Goal: Find specific page/section: Find specific page/section

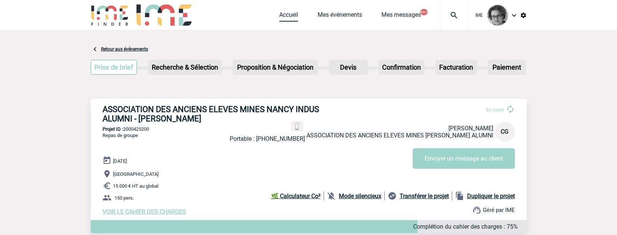
click at [288, 20] on link "Accueil" at bounding box center [288, 16] width 19 height 10
click at [342, 17] on link "Mes événements" at bounding box center [339, 16] width 44 height 10
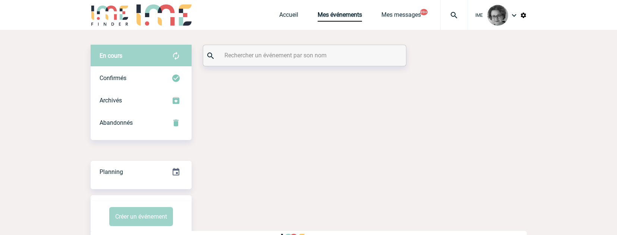
click at [334, 60] on input "text" at bounding box center [305, 55] width 166 height 11
paste input "2000422806"
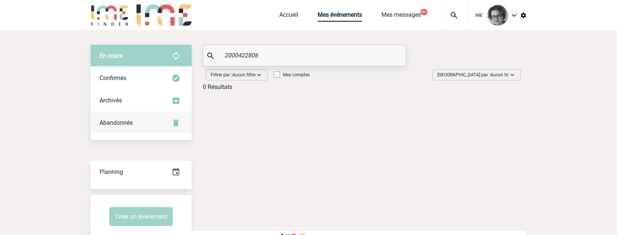
click at [121, 123] on span "Abandonnés" at bounding box center [115, 122] width 33 height 7
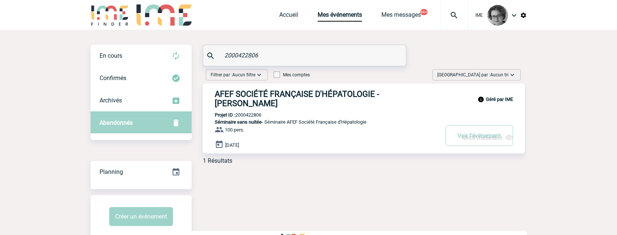
click at [255, 50] on input "2000422806" at bounding box center [305, 55] width 166 height 11
drag, startPoint x: 266, startPoint y: 57, endPoint x: 205, endPoint y: 61, distance: 61.2
click at [205, 61] on div "2000422806" at bounding box center [304, 55] width 203 height 21
paste input "082"
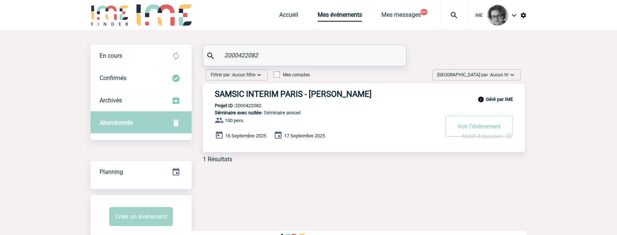
click at [466, 137] on span "Motif d'abandon" at bounding box center [482, 136] width 40 height 7
click at [444, 207] on div "En cours En cours Confirmés Archivés Abandonnés En cours Confirmés Archivés Aba…" at bounding box center [309, 141] width 436 height 223
click at [472, 137] on span "Motif d'abandon" at bounding box center [482, 136] width 40 height 7
drag, startPoint x: 319, startPoint y: 46, endPoint x: 310, endPoint y: 46, distance: 9.3
click at [319, 46] on div "2000422082" at bounding box center [304, 55] width 203 height 21
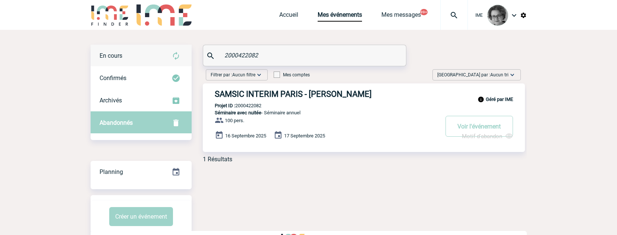
drag, startPoint x: 284, startPoint y: 51, endPoint x: 191, endPoint y: 56, distance: 92.9
click at [191, 56] on div "En cours En cours Confirmés Archivés Abandonnés En cours Confirmés Archivés Aba…" at bounding box center [309, 107] width 436 height 124
paste input "666"
click at [262, 53] on input "2000422666" at bounding box center [305, 55] width 166 height 11
drag, startPoint x: 262, startPoint y: 56, endPoint x: 168, endPoint y: 53, distance: 93.2
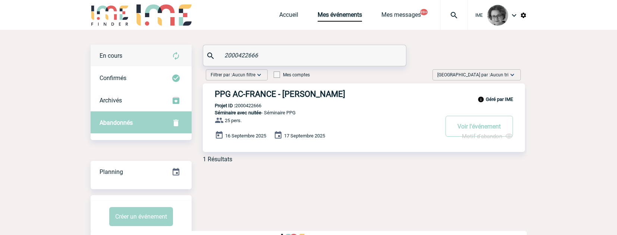
click at [168, 53] on div "En cours En cours Confirmés Archivés Abandonnés En cours Confirmés Archivés Aba…" at bounding box center [309, 107] width 436 height 124
paste input "4157"
drag, startPoint x: 275, startPoint y: 57, endPoint x: 187, endPoint y: 56, distance: 88.0
click at [187, 56] on div "En cours En cours Confirmés Archivés Abandonnés En cours Confirmés Archivés Aba…" at bounding box center [309, 107] width 436 height 124
paste input "262"
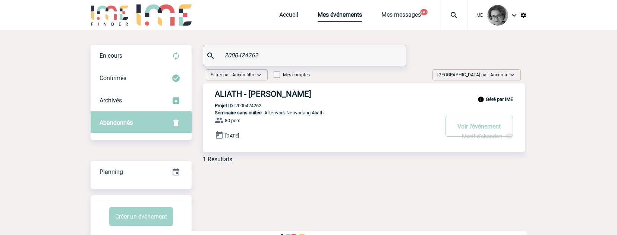
click at [487, 136] on span "Motif d'abandon" at bounding box center [482, 136] width 40 height 7
click at [435, 209] on div "En cours En cours Confirmés Archivés Abandonnés En cours Confirmés Archivés Aba…" at bounding box center [309, 141] width 436 height 223
click at [471, 137] on span "Motif d'abandon" at bounding box center [482, 136] width 40 height 7
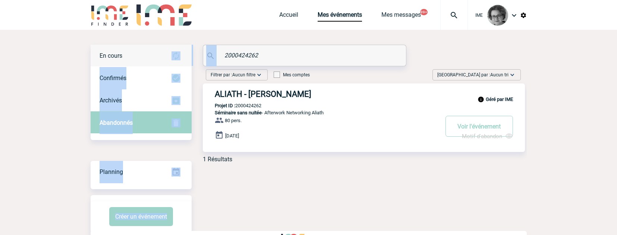
drag, startPoint x: 261, startPoint y: 50, endPoint x: 175, endPoint y: 51, distance: 86.1
click at [175, 51] on div "En cours En cours Confirmés Archivés Abandonnés En cours Confirmés Archivés Aba…" at bounding box center [309, 107] width 436 height 124
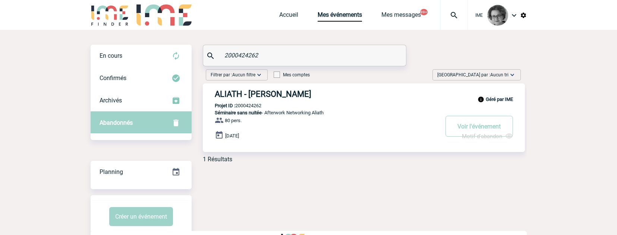
click at [275, 48] on div "2000424262" at bounding box center [304, 55] width 203 height 21
drag, startPoint x: 268, startPoint y: 57, endPoint x: 164, endPoint y: 52, distance: 104.5
click at [164, 52] on div "En cours En cours Confirmés Archivés Abandonnés En cours Confirmés Archivés Aba…" at bounding box center [309, 107] width 436 height 124
paste input "405"
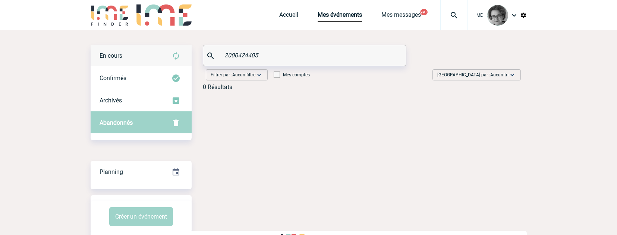
type input "2000424405"
click at [127, 60] on div "En cours" at bounding box center [141, 56] width 101 height 22
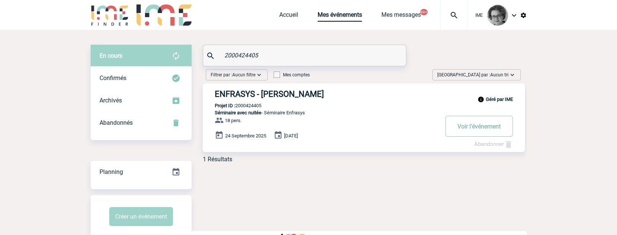
click at [477, 132] on button "Voir l'événement" at bounding box center [478, 126] width 67 height 21
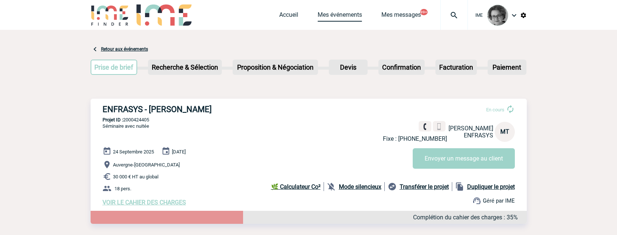
click at [326, 14] on link "Mes événements" at bounding box center [339, 16] width 44 height 10
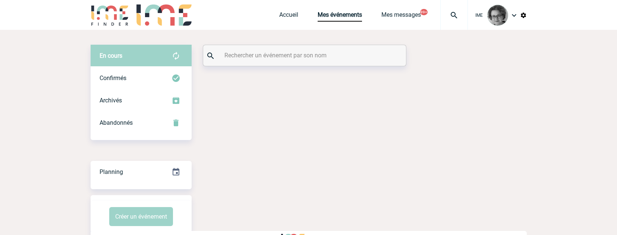
click at [231, 56] on input "text" at bounding box center [305, 55] width 166 height 11
paste input "2000424505"
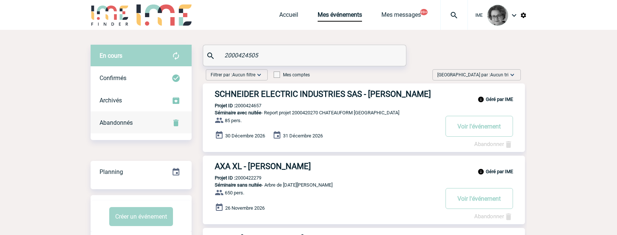
click at [133, 121] on div "Abandonnés" at bounding box center [141, 123] width 101 height 22
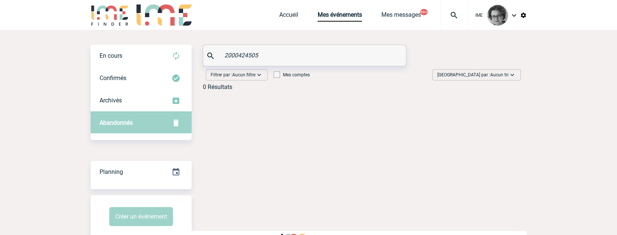
click at [120, 120] on span "Abandonnés" at bounding box center [115, 122] width 33 height 7
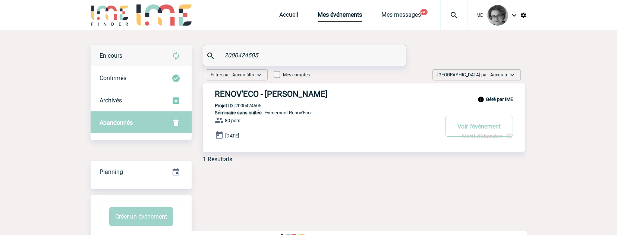
drag, startPoint x: 264, startPoint y: 56, endPoint x: 162, endPoint y: 53, distance: 102.1
click at [162, 53] on div "En cours En cours Confirmés Archivés Abandonnés En cours Confirmés Archivés Aba…" at bounding box center [309, 107] width 436 height 124
paste input "94"
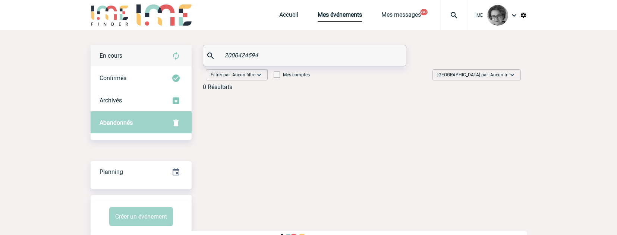
click at [136, 61] on div "En cours" at bounding box center [141, 56] width 101 height 22
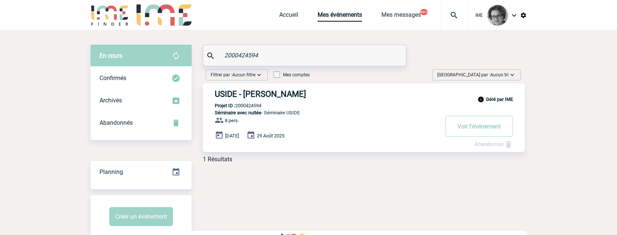
click at [341, 203] on div "En cours En cours Confirmés Archivés Abandonnés En cours Confirmés Archivés Aba…" at bounding box center [309, 141] width 436 height 223
drag, startPoint x: 268, startPoint y: 54, endPoint x: 58, endPoint y: 44, distance: 209.3
click at [58, 44] on body "IME Accueil Mes événements" at bounding box center [308, 126] width 617 height 253
paste input "736"
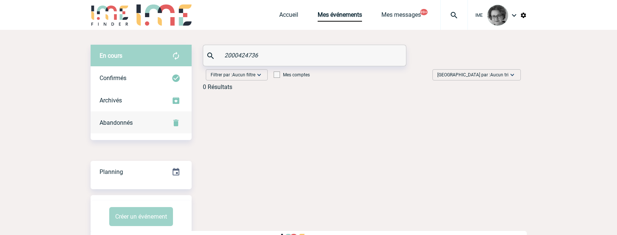
click at [130, 126] on span "Abandonnés" at bounding box center [115, 122] width 33 height 7
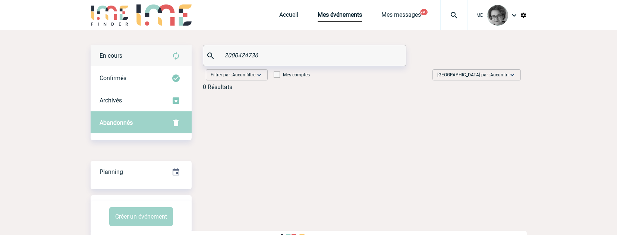
click at [144, 56] on div "En cours" at bounding box center [141, 56] width 101 height 22
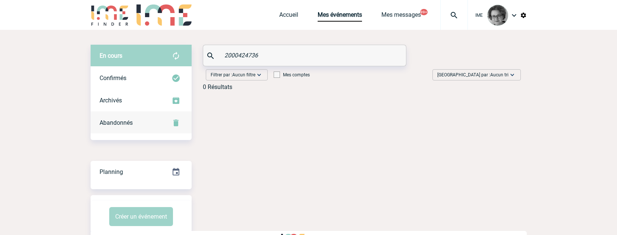
click at [137, 126] on div "Abandonnés" at bounding box center [141, 123] width 101 height 22
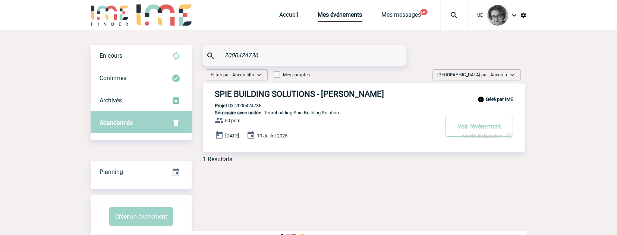
click at [263, 56] on input "2000424736" at bounding box center [305, 55] width 166 height 11
drag, startPoint x: 263, startPoint y: 56, endPoint x: 176, endPoint y: 56, distance: 87.2
click at [176, 56] on div "En cours En cours Confirmés Archivés Abandonnés En cours Confirmés Archivés Aba…" at bounding box center [309, 107] width 436 height 124
paste input "81"
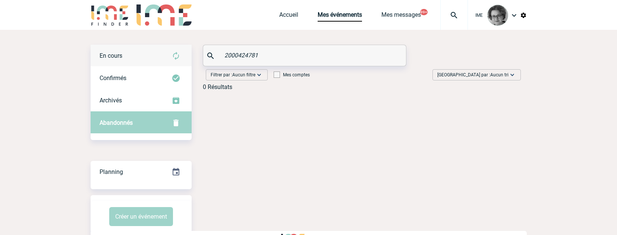
type input "2000424781"
click at [138, 58] on div "En cours" at bounding box center [141, 56] width 101 height 22
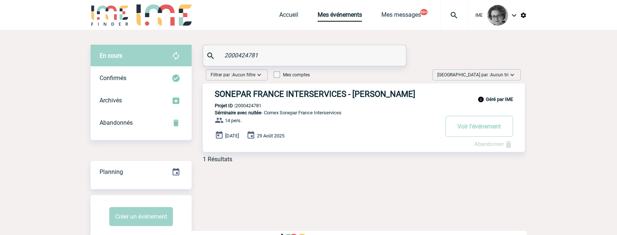
click at [414, 203] on div "En cours En cours Confirmés Archivés Abandonnés En cours Confirmés Archivés Aba…" at bounding box center [309, 141] width 436 height 223
click at [466, 127] on button "Voir l'événement" at bounding box center [478, 126] width 67 height 21
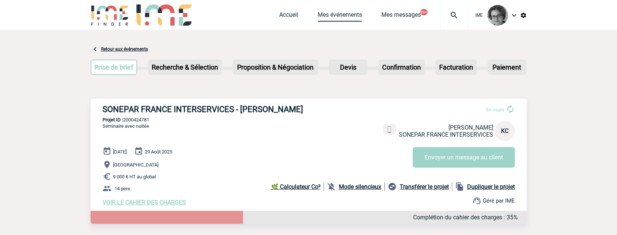
click at [338, 18] on link "Mes événements" at bounding box center [339, 16] width 44 height 10
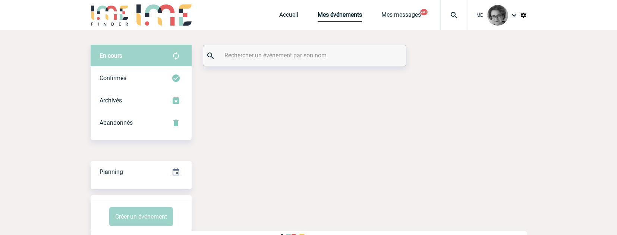
click at [284, 53] on input "text" at bounding box center [305, 55] width 166 height 11
paste input "2000424808"
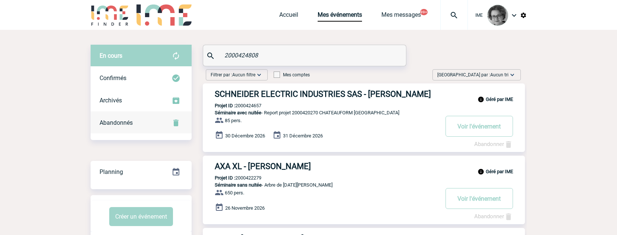
click at [151, 119] on div "Abandonnés" at bounding box center [141, 123] width 101 height 22
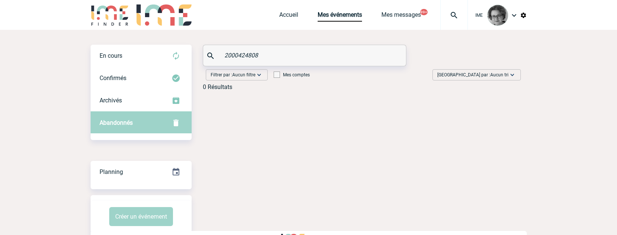
click at [289, 53] on input "2000424808" at bounding box center [305, 55] width 166 height 11
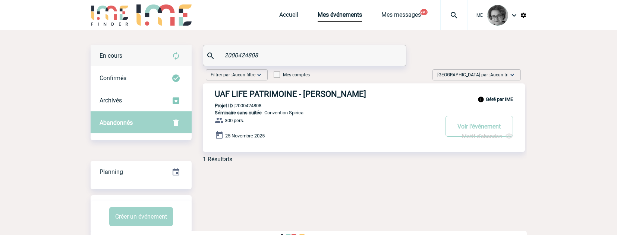
click at [152, 53] on div "En cours" at bounding box center [141, 56] width 101 height 22
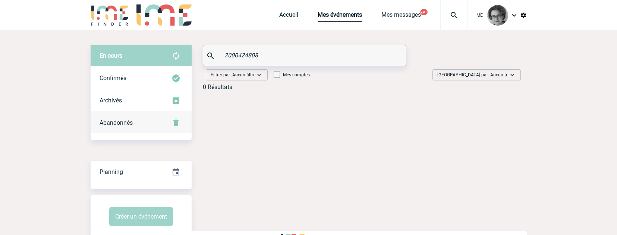
click at [132, 124] on span "Abandonnés" at bounding box center [115, 122] width 33 height 7
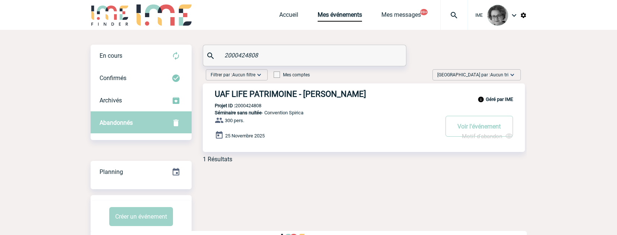
click at [575, 206] on body "IME Accueil Mes événements" at bounding box center [308, 126] width 617 height 253
click at [155, 57] on div "En cours" at bounding box center [141, 56] width 101 height 22
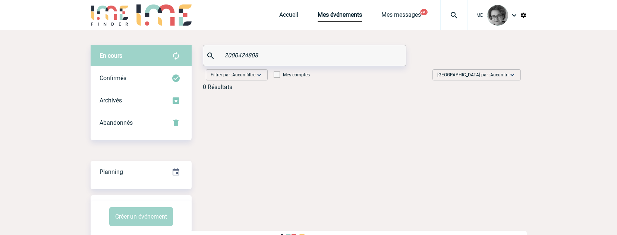
drag, startPoint x: 286, startPoint y: 54, endPoint x: 186, endPoint y: 53, distance: 100.6
click at [186, 53] on div "En cours En cours Confirmés Archivés Abandonnés En cours Confirmés Archivés Aba…" at bounding box center [309, 71] width 436 height 52
type input "goube"
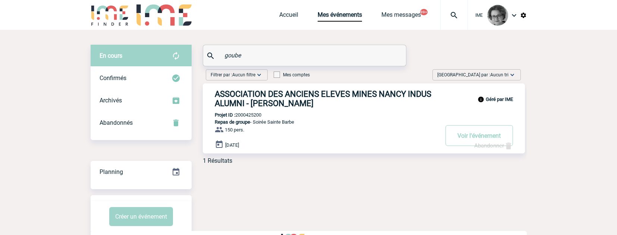
drag, startPoint x: 265, startPoint y: 119, endPoint x: 236, endPoint y: 118, distance: 29.1
click at [236, 118] on div "Géré par IME ASSOCIATION DES ANCIENS ELEVES MINES NANCY INDUS ALUMNI - Carole G…" at bounding box center [364, 118] width 322 height 70
copy p "2000425200"
click at [470, 139] on button "Voir l'événement" at bounding box center [478, 135] width 67 height 21
click at [471, 139] on button "Voir l'événement" at bounding box center [478, 135] width 67 height 21
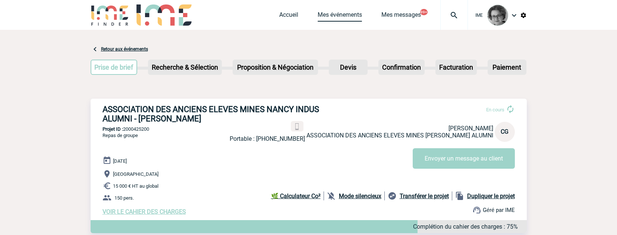
click at [335, 16] on link "Mes événements" at bounding box center [339, 16] width 44 height 10
click at [349, 18] on link "Mes événements" at bounding box center [339, 16] width 44 height 10
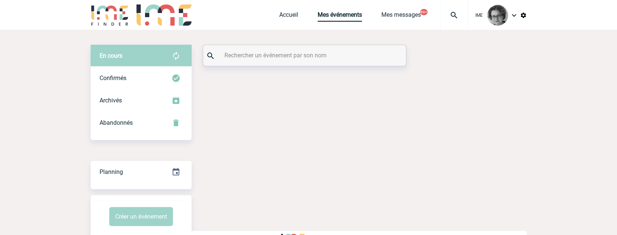
click at [272, 59] on input "text" at bounding box center [305, 55] width 166 height 11
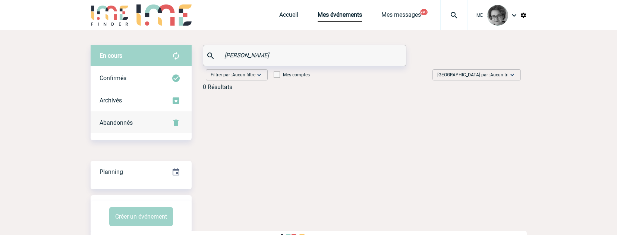
click at [134, 129] on div "Abandonnés" at bounding box center [141, 123] width 101 height 22
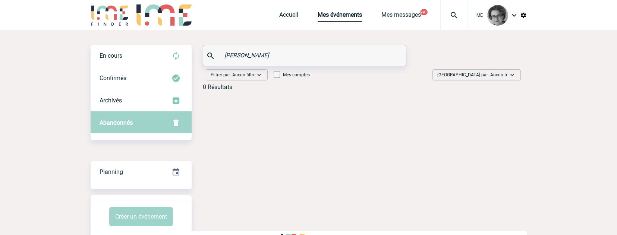
click at [133, 128] on div "Abandonnés" at bounding box center [141, 123] width 101 height 22
click at [279, 57] on input "[PERSON_NAME]" at bounding box center [305, 55] width 166 height 11
drag, startPoint x: 275, startPoint y: 56, endPoint x: 164, endPoint y: 57, distance: 111.4
click at [164, 57] on div "En cours En cours Confirmés Archivés Abandonnés En cours Confirmés Archivés Aba…" at bounding box center [309, 71] width 436 height 52
type input "delaine"
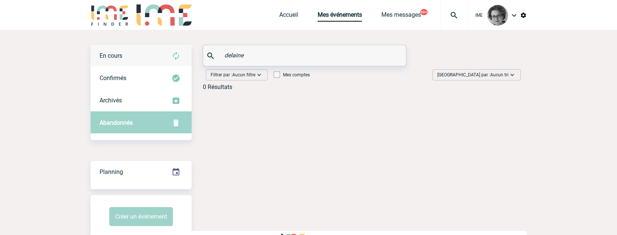
click at [145, 57] on div "En cours" at bounding box center [141, 56] width 101 height 22
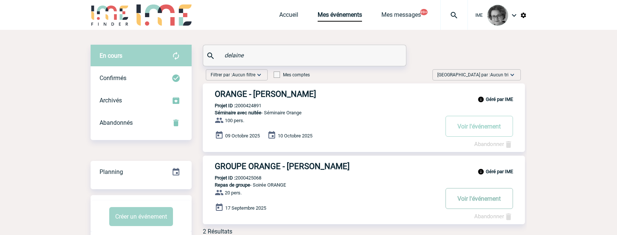
click at [487, 199] on button "Voir l'événement" at bounding box center [478, 198] width 67 height 21
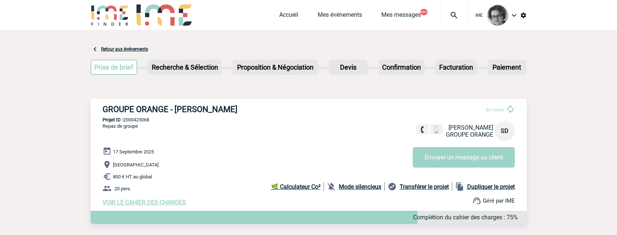
drag, startPoint x: 156, startPoint y: 122, endPoint x: 125, endPoint y: 122, distance: 31.7
click at [125, 122] on p "Projet ID : 2000425068" at bounding box center [309, 120] width 436 height 6
copy p "2000425068"
drag, startPoint x: 166, startPoint y: 198, endPoint x: 169, endPoint y: 190, distance: 8.4
click at [166, 198] on div "17 Septembre 2025 Lyon 800 € HT au global 20 pers. VOIR LE CAHIER DES CHARGES C…" at bounding box center [314, 176] width 424 height 59
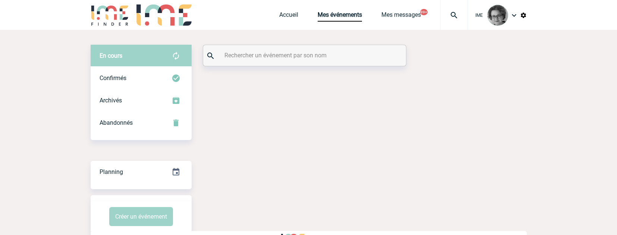
click at [272, 56] on input "text" at bounding box center [305, 55] width 166 height 11
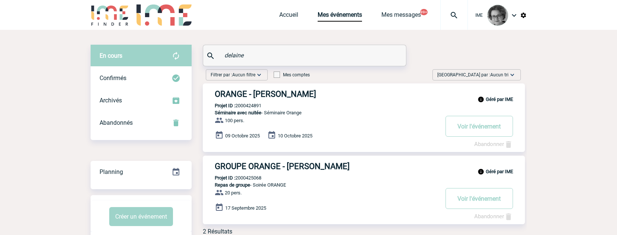
type input "delaine"
drag, startPoint x: 265, startPoint y: 107, endPoint x: 237, endPoint y: 108, distance: 28.0
click at [280, 106] on div "Géré par IME ORANGE - [PERSON_NAME] Projet ID : 2000424891 Séminaire avec nuité…" at bounding box center [364, 117] width 322 height 69
drag, startPoint x: 268, startPoint y: 106, endPoint x: 237, endPoint y: 107, distance: 31.3
click at [237, 107] on div "Géré par IME ORANGE - [PERSON_NAME] Projet ID : 2000424891 Séminaire avec nuité…" at bounding box center [364, 117] width 322 height 69
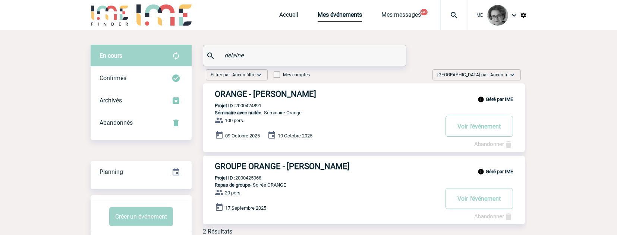
copy p "2000424891"
click at [228, 149] on div "Géré par IME ORANGE - Sandrine DELAINE Projet ID : 2000424891 Séminaire avec nu…" at bounding box center [364, 117] width 322 height 69
click at [472, 126] on button "Voir l'événement" at bounding box center [478, 126] width 67 height 21
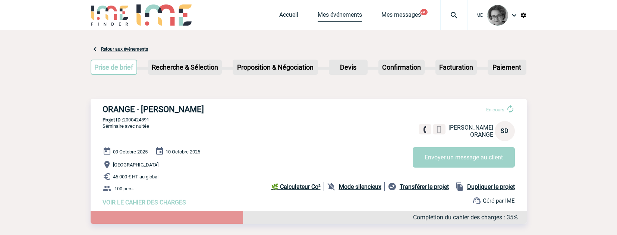
click at [333, 14] on link "Mes événements" at bounding box center [339, 16] width 44 height 10
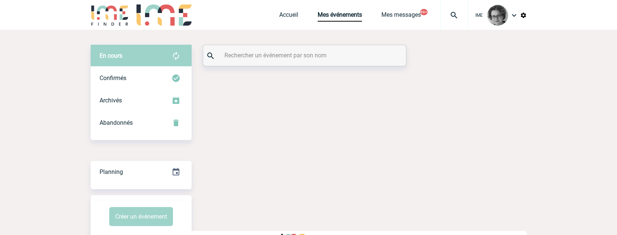
click at [232, 56] on input "text" at bounding box center [305, 55] width 166 height 11
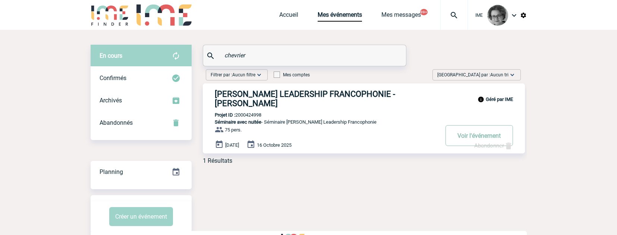
type input "chevrier"
click at [461, 137] on button "Voir l'événement" at bounding box center [478, 135] width 67 height 21
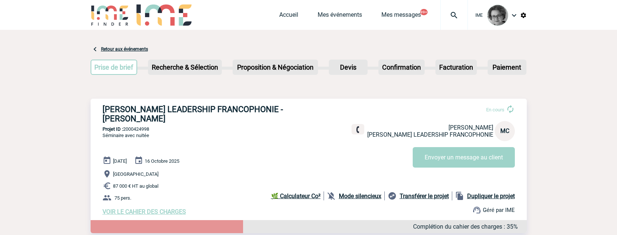
drag, startPoint x: 152, startPoint y: 130, endPoint x: 124, endPoint y: 134, distance: 28.5
click at [124, 134] on div "[PERSON_NAME] LEADERSHIP FRANCOPHONIE - [PERSON_NAME] En cours [PERSON_NAME] [P…" at bounding box center [309, 160] width 436 height 123
copy p "2000424998"
click at [335, 10] on div "Accueil Mes événements Mes messages 99+ Projet, client Projet, client" at bounding box center [373, 15] width 189 height 30
click at [336, 16] on link "Mes événements" at bounding box center [339, 16] width 44 height 10
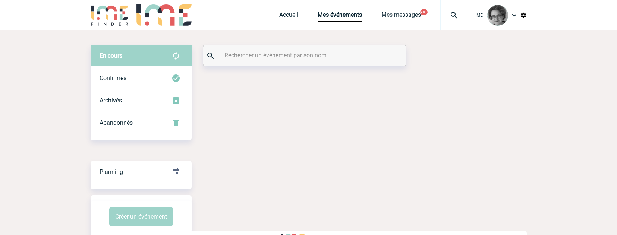
click at [244, 57] on input "text" at bounding box center [305, 55] width 166 height 11
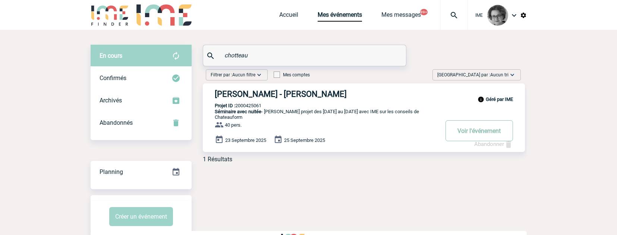
type input "chotteau"
click at [482, 131] on button "Voir l'événement" at bounding box center [478, 130] width 67 height 21
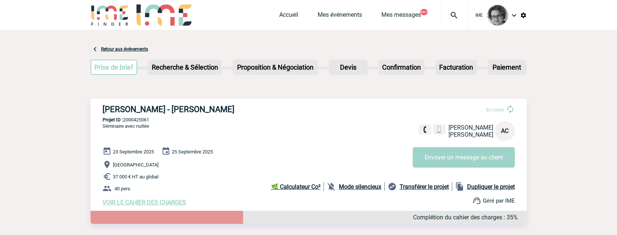
drag, startPoint x: 153, startPoint y: 121, endPoint x: 124, endPoint y: 120, distance: 29.1
click at [124, 120] on p "Projet ID : 2000425061" at bounding box center [309, 120] width 436 height 6
copy p "2000425061"
click at [332, 15] on link "Mes événements" at bounding box center [339, 16] width 44 height 10
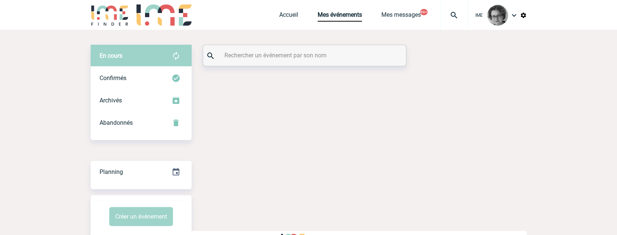
click at [303, 54] on input "text" at bounding box center [305, 55] width 166 height 11
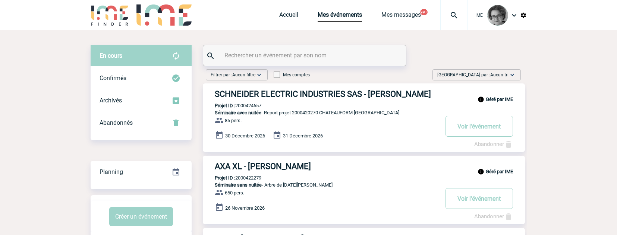
paste input "OKTA France"
type input "OKTA France"
